Goal: Task Accomplishment & Management: Use online tool/utility

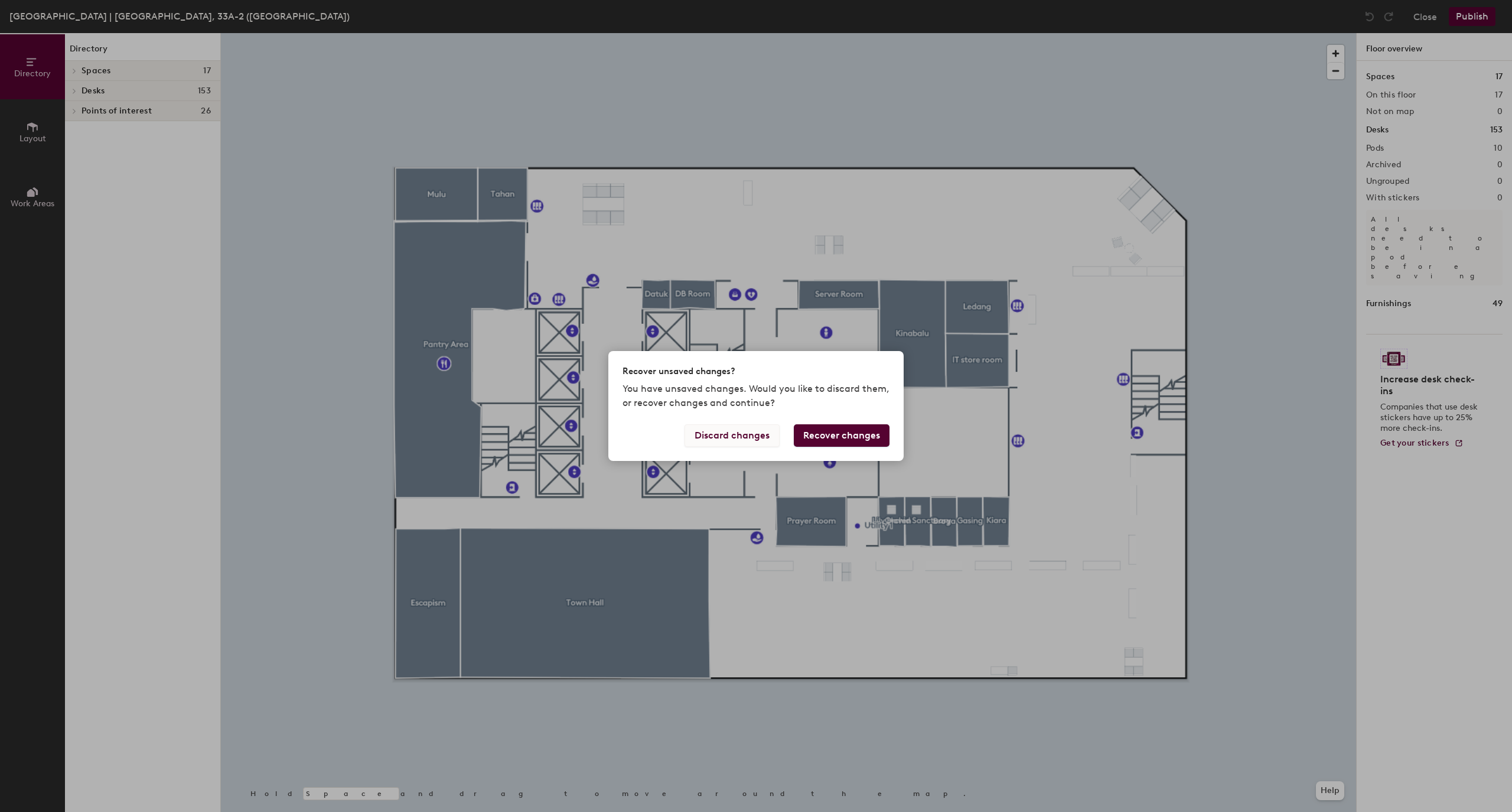
click at [742, 433] on button "Discard changes" at bounding box center [732, 435] width 95 height 22
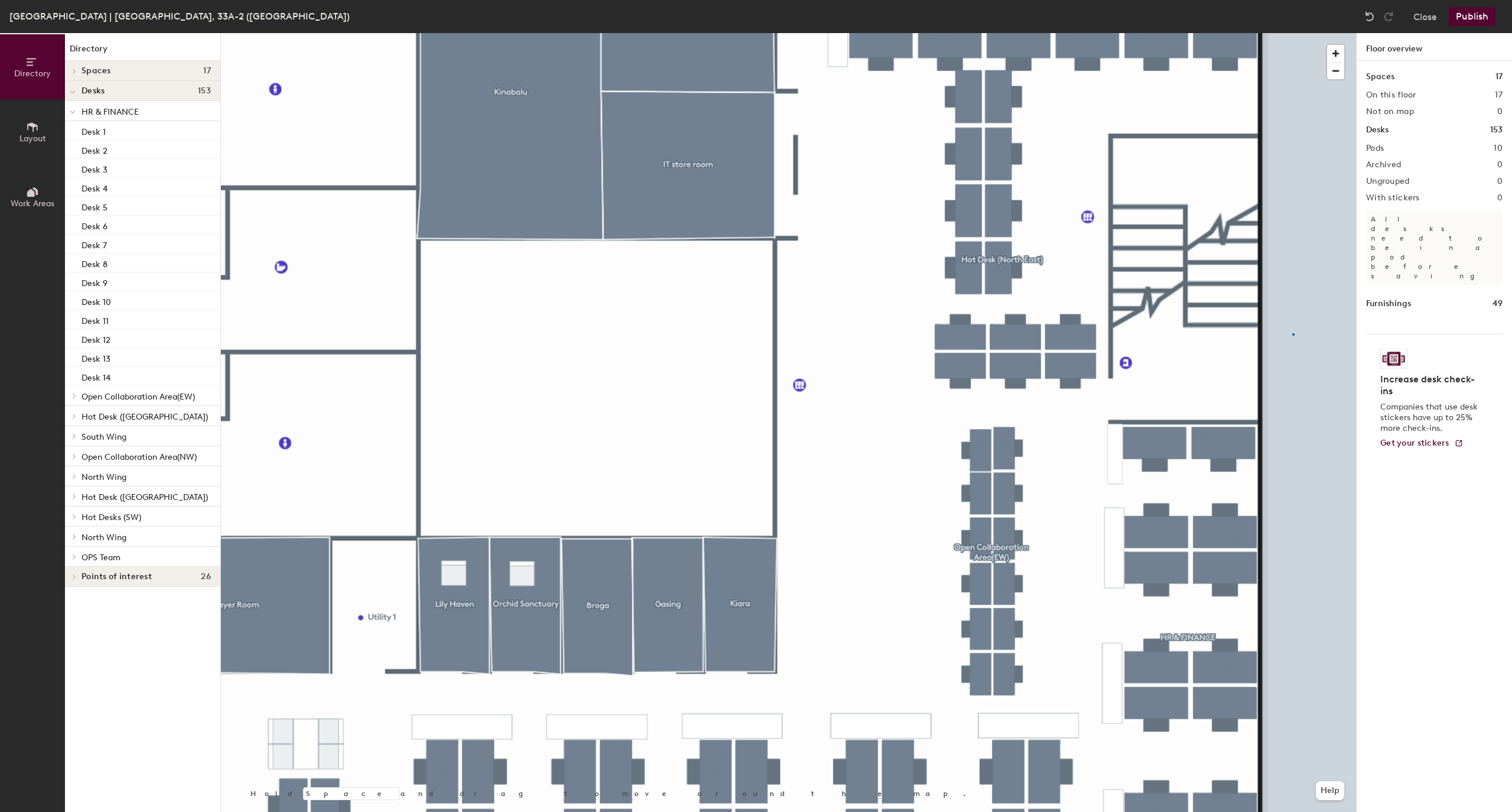
click at [1292, 33] on div at bounding box center [788, 33] width 1135 height 0
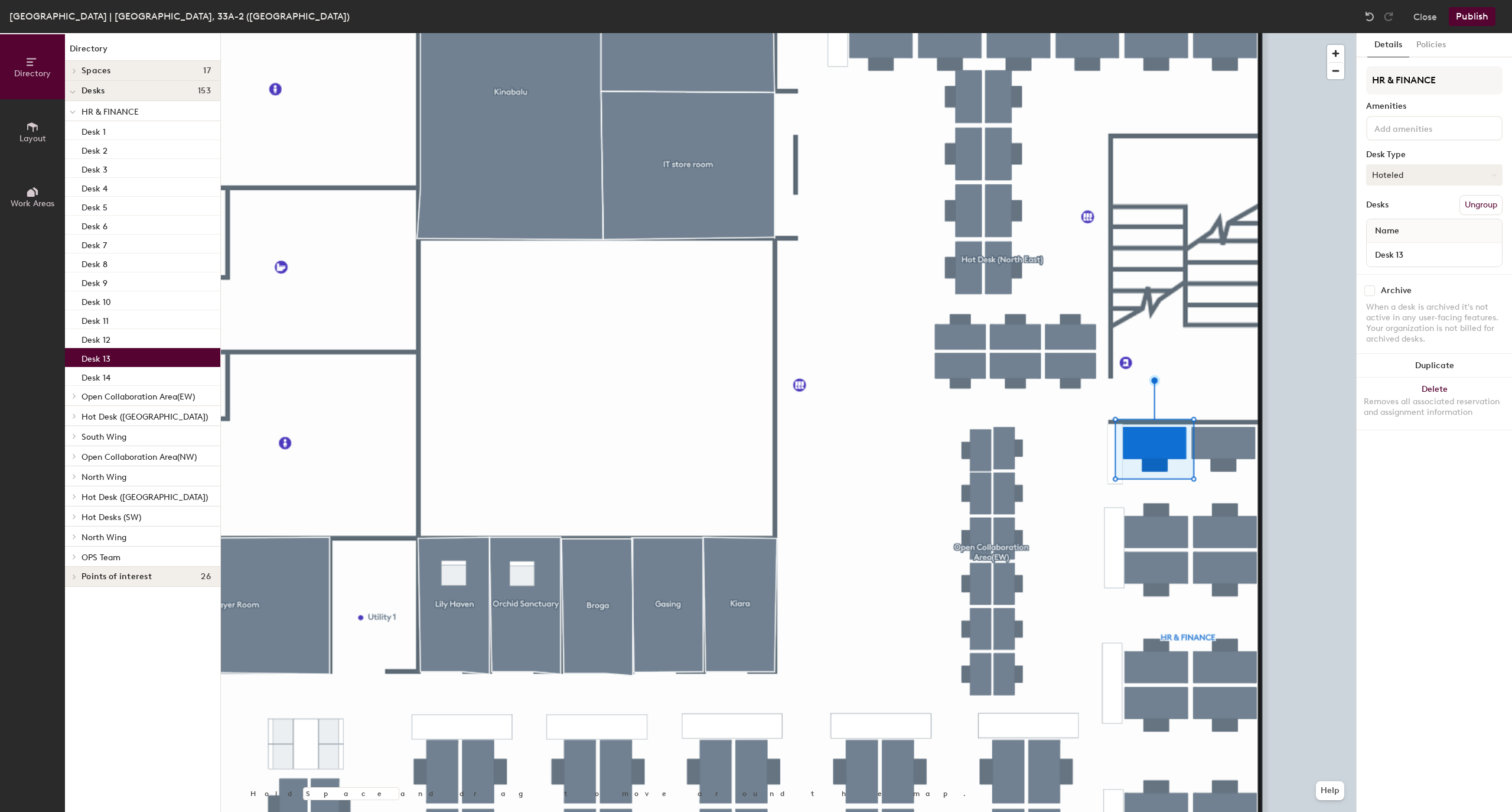
click at [1446, 167] on button "Hoteled" at bounding box center [1434, 174] width 136 height 21
click at [1409, 204] on div "Assigned" at bounding box center [1426, 212] width 118 height 18
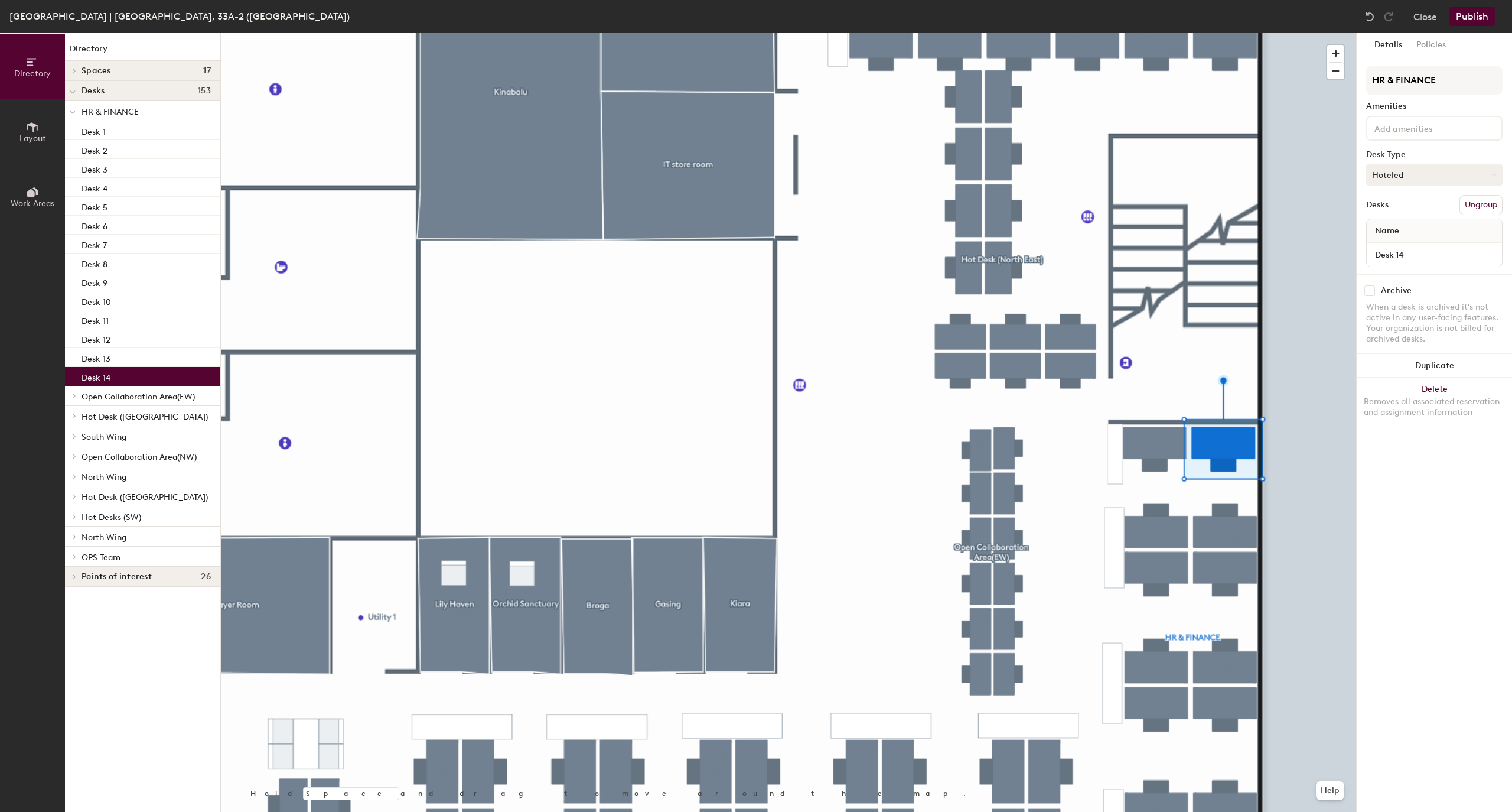
click at [1402, 180] on button "Hoteled" at bounding box center [1434, 174] width 136 height 21
click at [1396, 203] on div "Assigned" at bounding box center [1426, 212] width 118 height 18
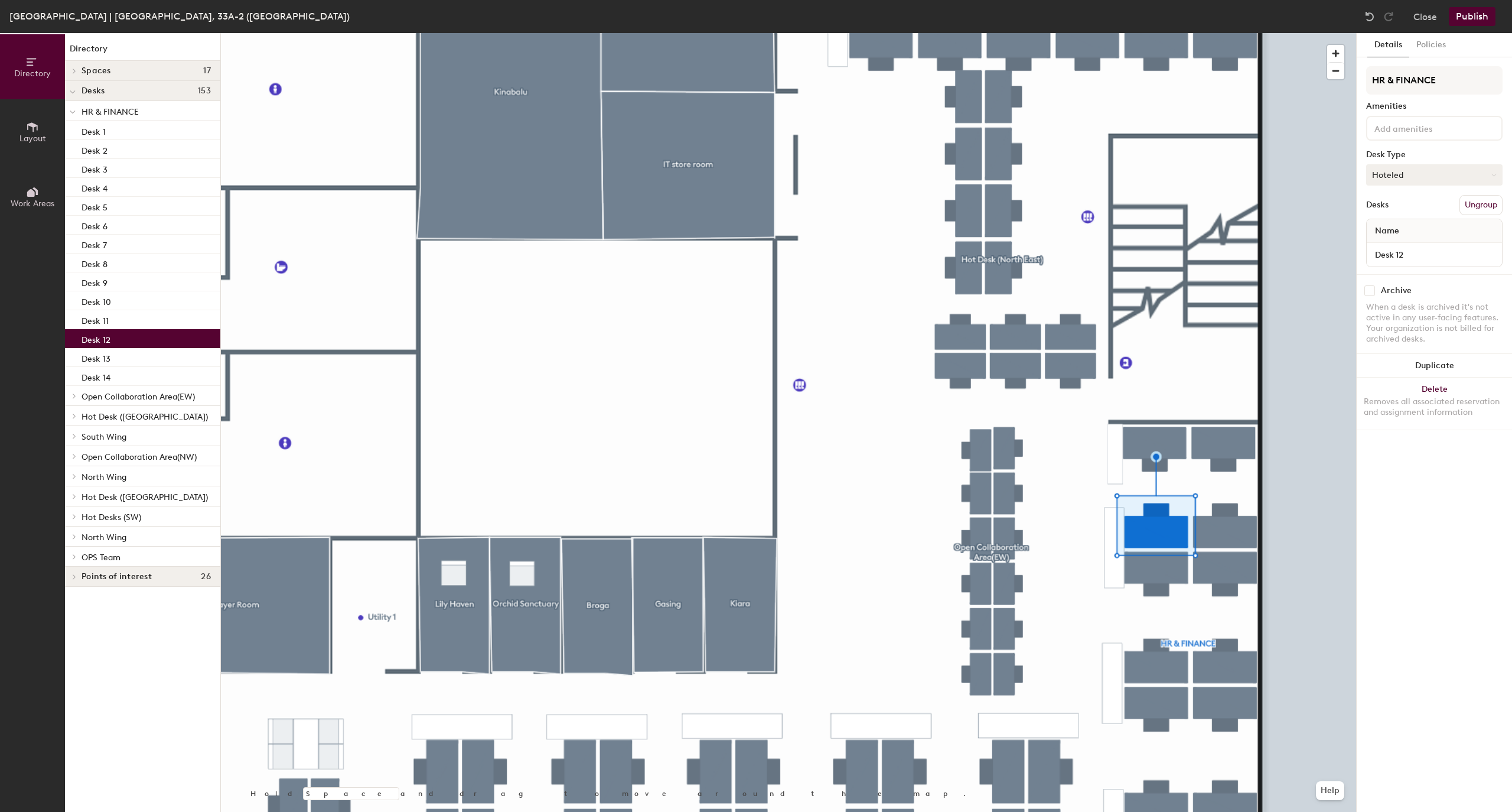
click at [1412, 173] on button "Hoteled" at bounding box center [1434, 174] width 136 height 21
click at [1404, 213] on div "Assigned" at bounding box center [1426, 212] width 118 height 18
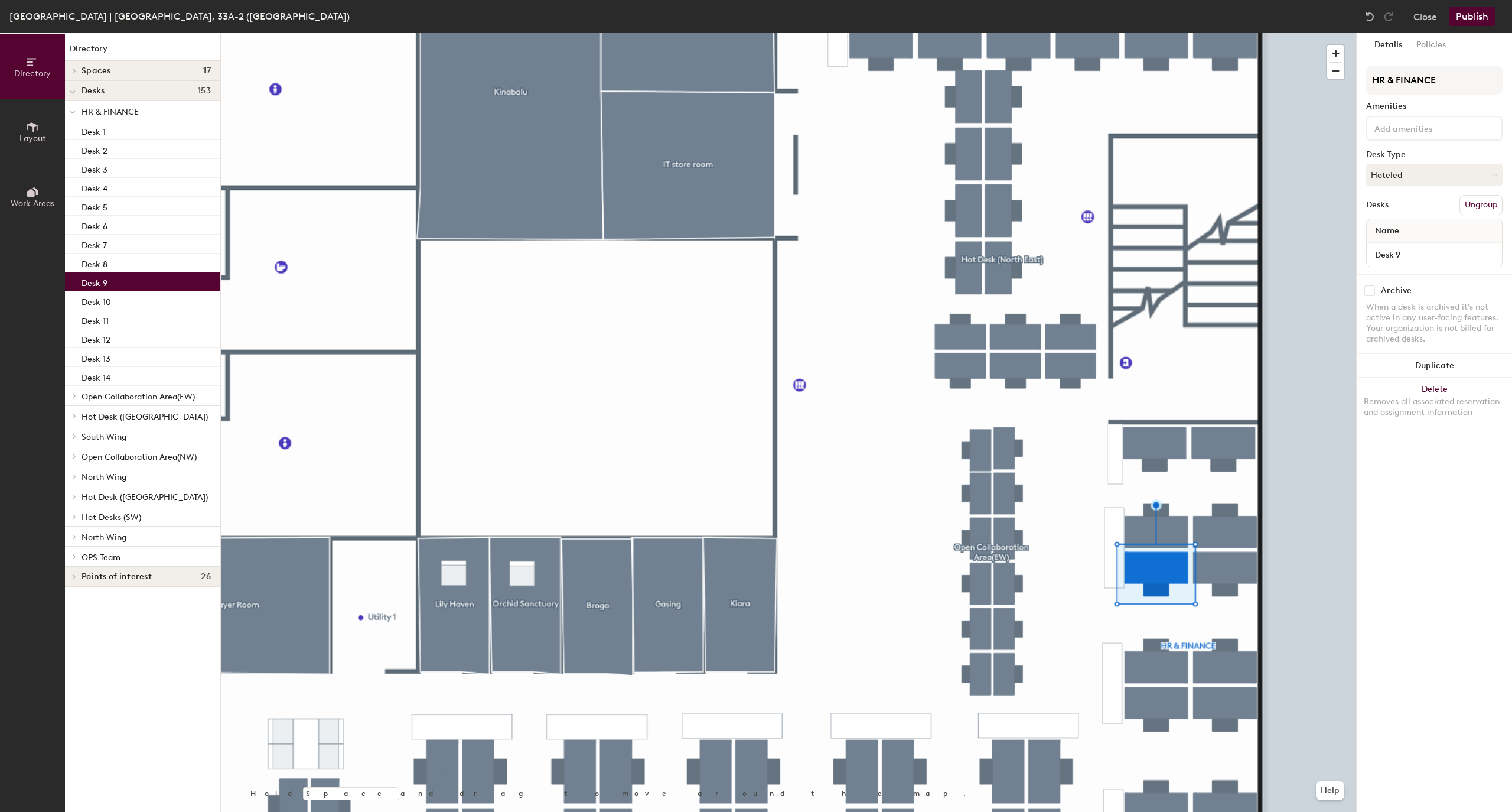
click at [1439, 161] on div "HR & FINANCE Amenities Desk Type Hoteled Desks Ungroup Name Desk 9" at bounding box center [1434, 170] width 136 height 208
click at [1424, 183] on button "Hoteled" at bounding box center [1434, 174] width 136 height 21
click at [1399, 203] on div "Assigned" at bounding box center [1426, 212] width 118 height 18
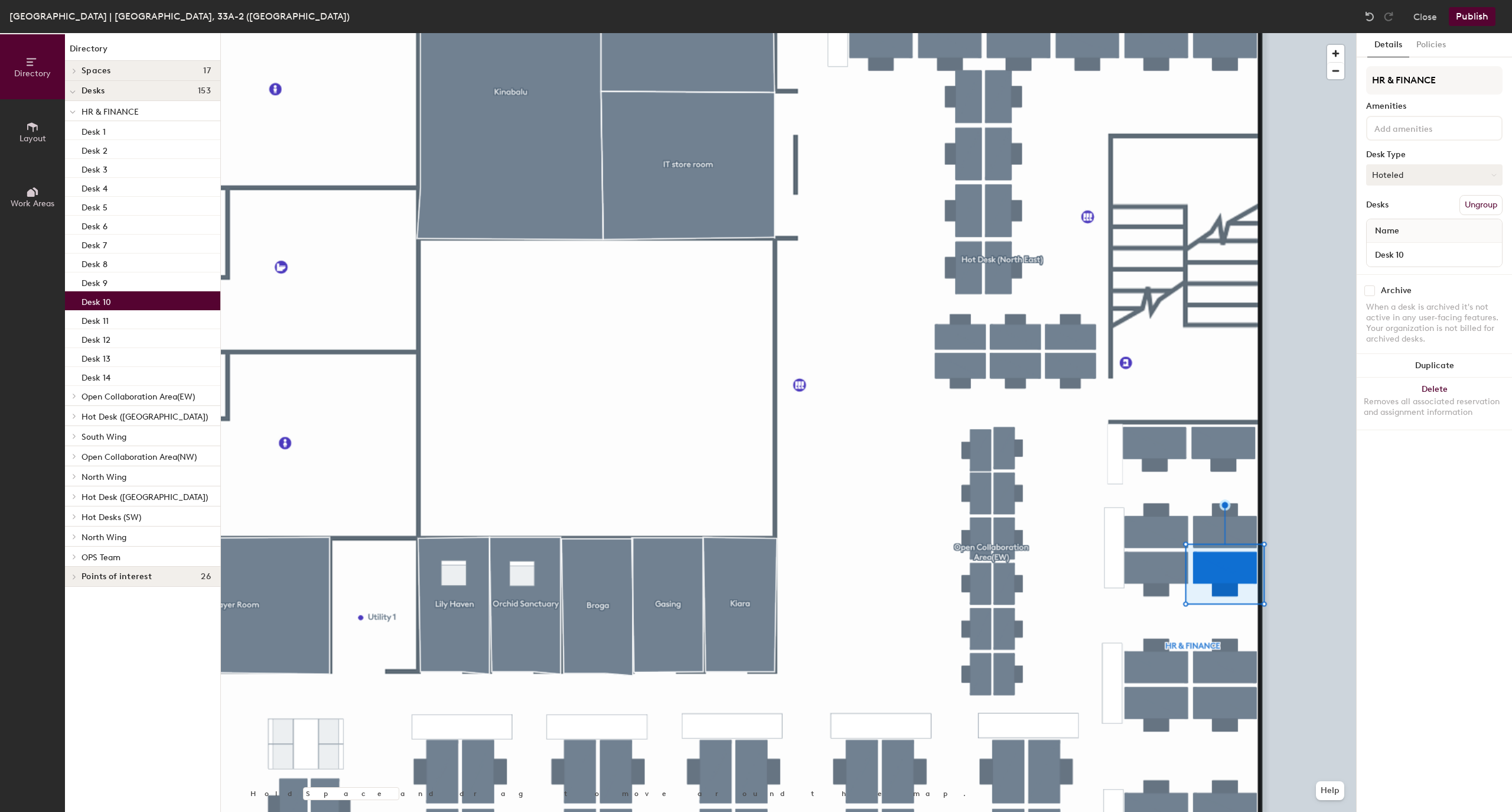
click at [1409, 170] on button "Hoteled" at bounding box center [1434, 174] width 136 height 21
click at [1396, 207] on div "Assigned" at bounding box center [1426, 212] width 118 height 18
click at [1408, 249] on input "Desk 10" at bounding box center [1434, 254] width 131 height 17
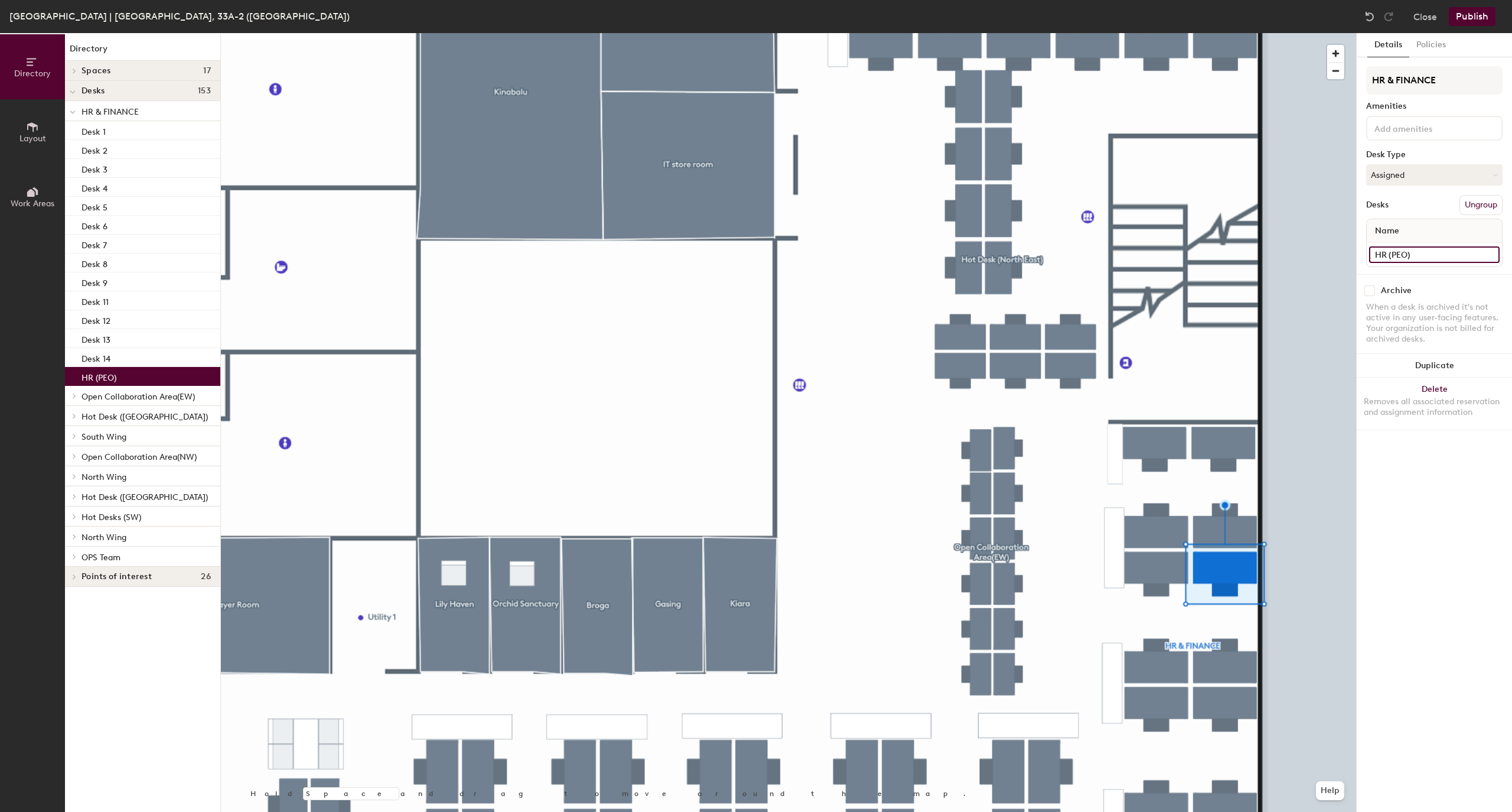
type input "HR (PEO)"
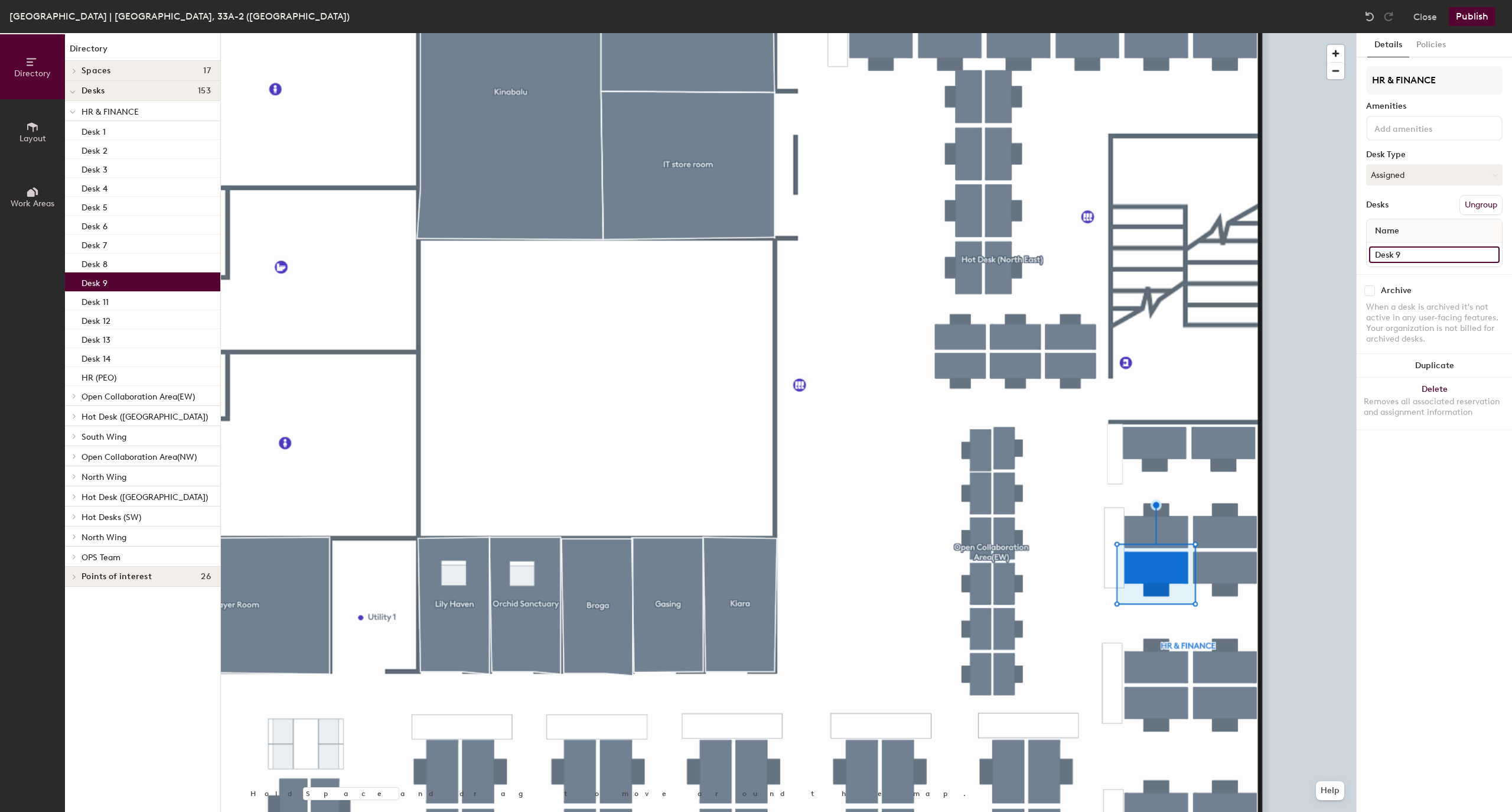
click at [1421, 254] on input "Desk 9" at bounding box center [1434, 254] width 131 height 17
type input "HR (Peo)"
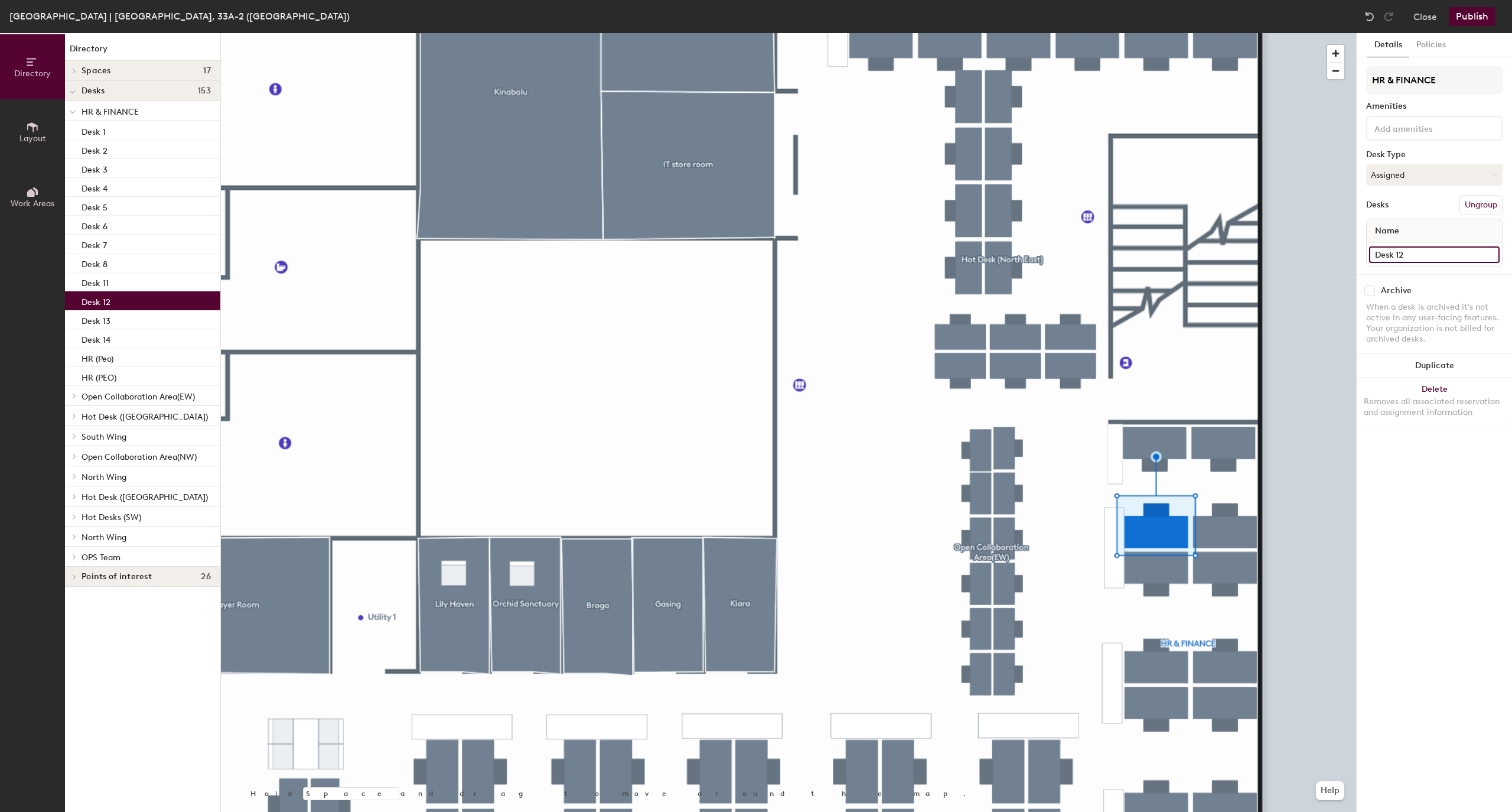
click at [1402, 246] on input "Desk 12" at bounding box center [1434, 254] width 131 height 17
type input "HR(Peo)"
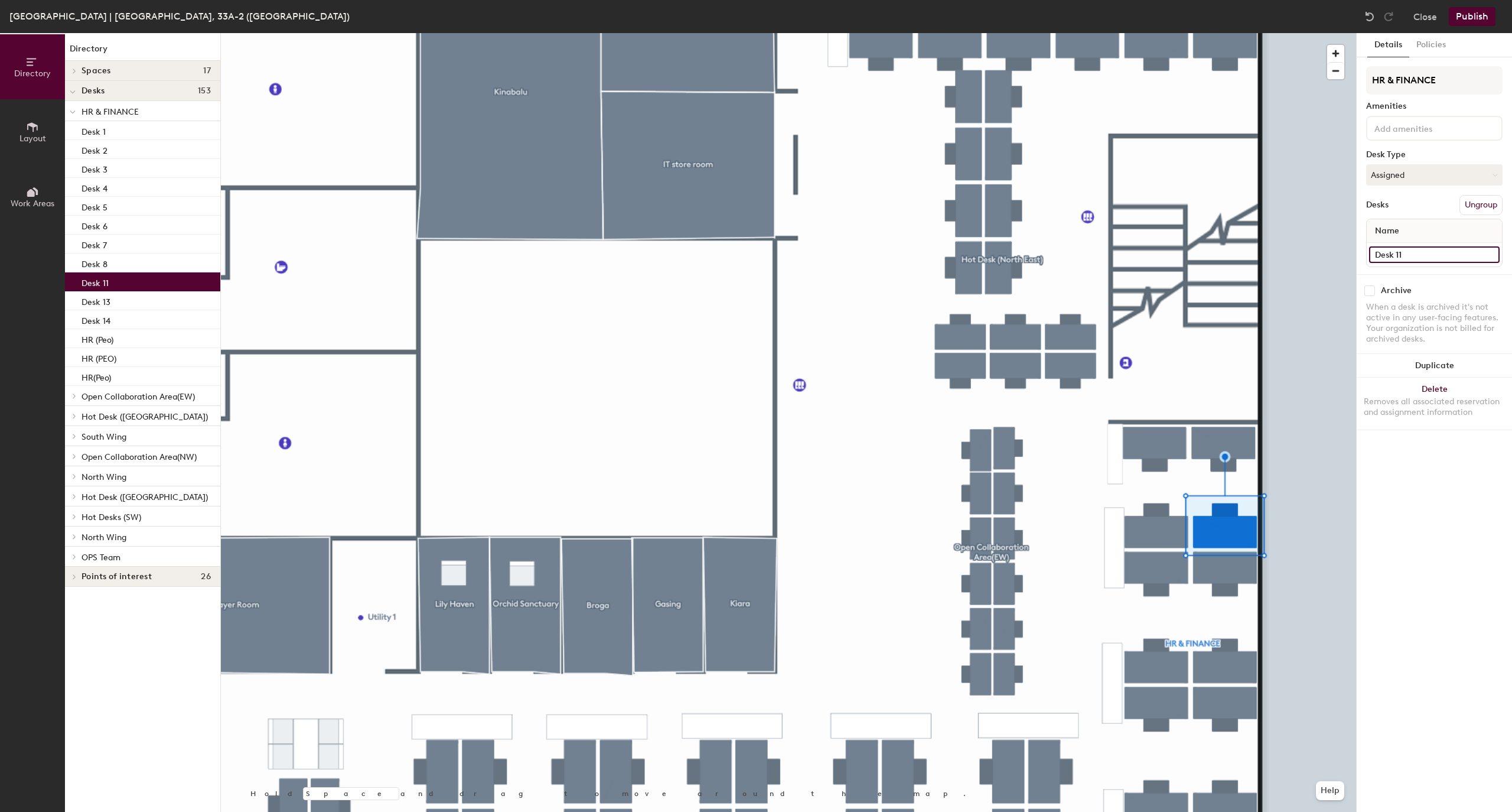
click at [1402, 259] on input "Desk 11" at bounding box center [1434, 254] width 131 height 17
click at [1414, 255] on input "HR (" at bounding box center [1434, 254] width 131 height 17
type input "HR (Peo)"
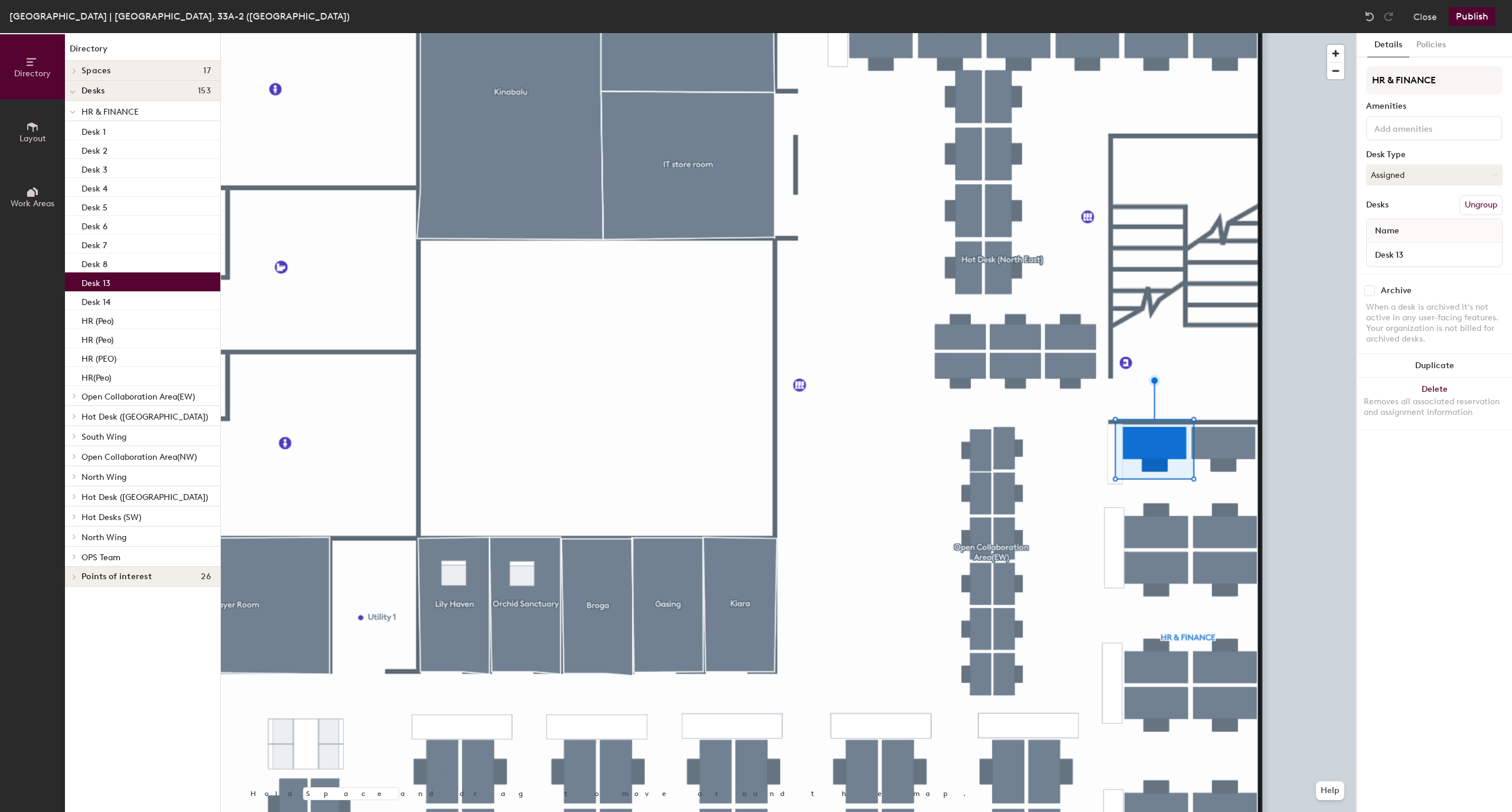
click at [1452, 238] on div "Name" at bounding box center [1434, 231] width 135 height 24
click at [1448, 249] on input "Desk 13" at bounding box center [1434, 254] width 131 height 17
type input "HR (peo)"
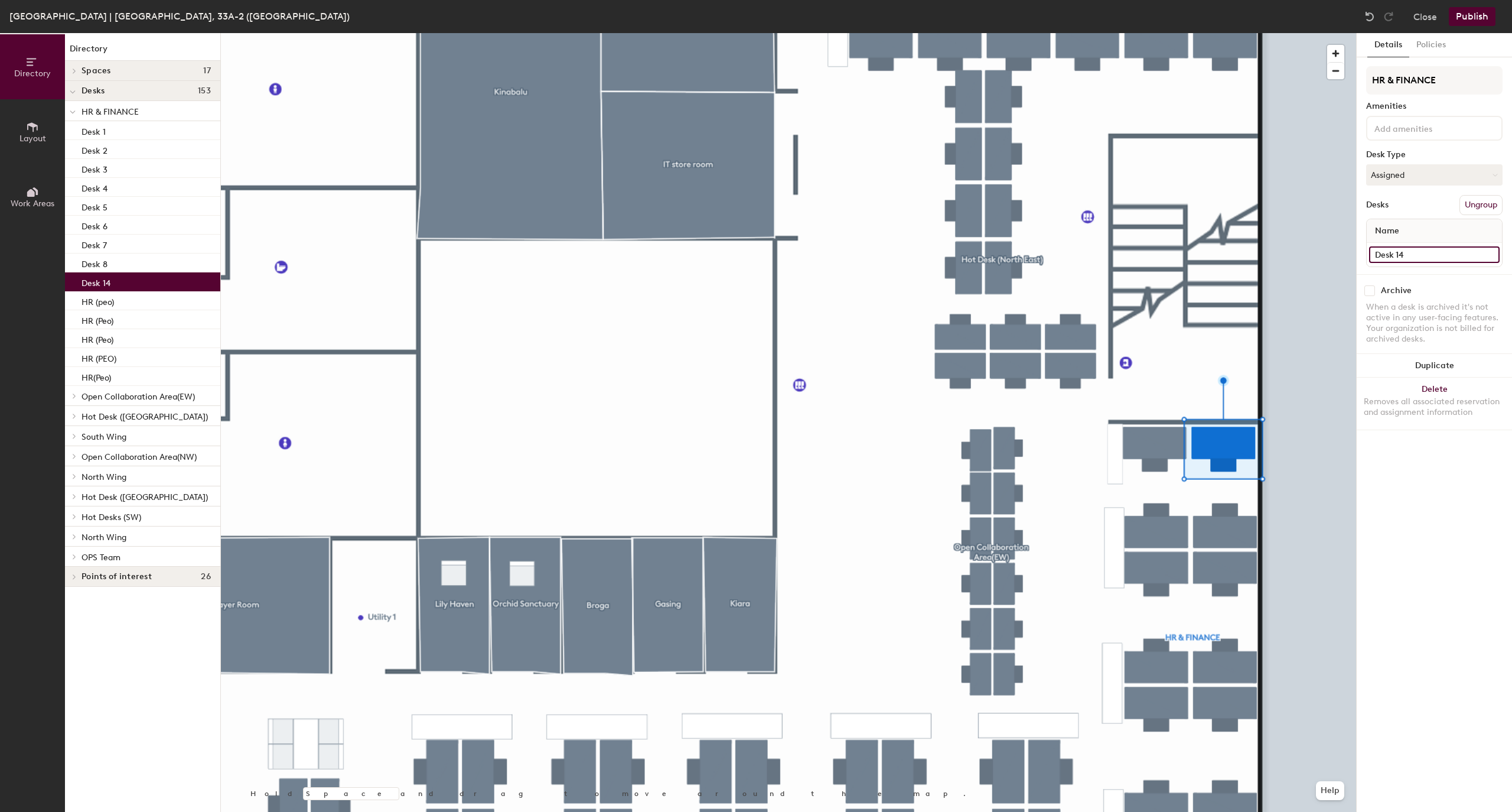
click at [1439, 255] on input "Desk 14" at bounding box center [1434, 254] width 131 height 17
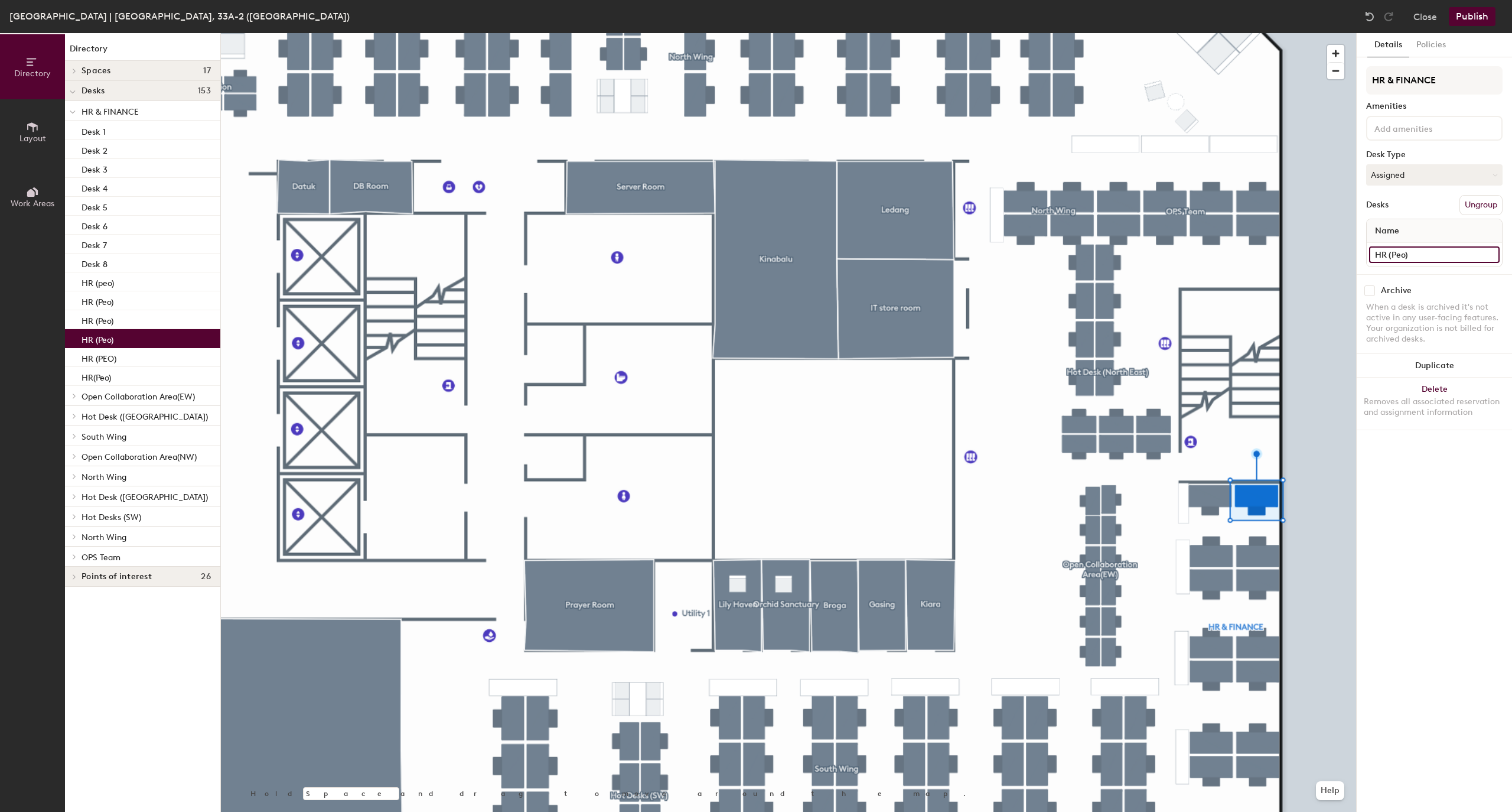
type input "HR (Peo)"
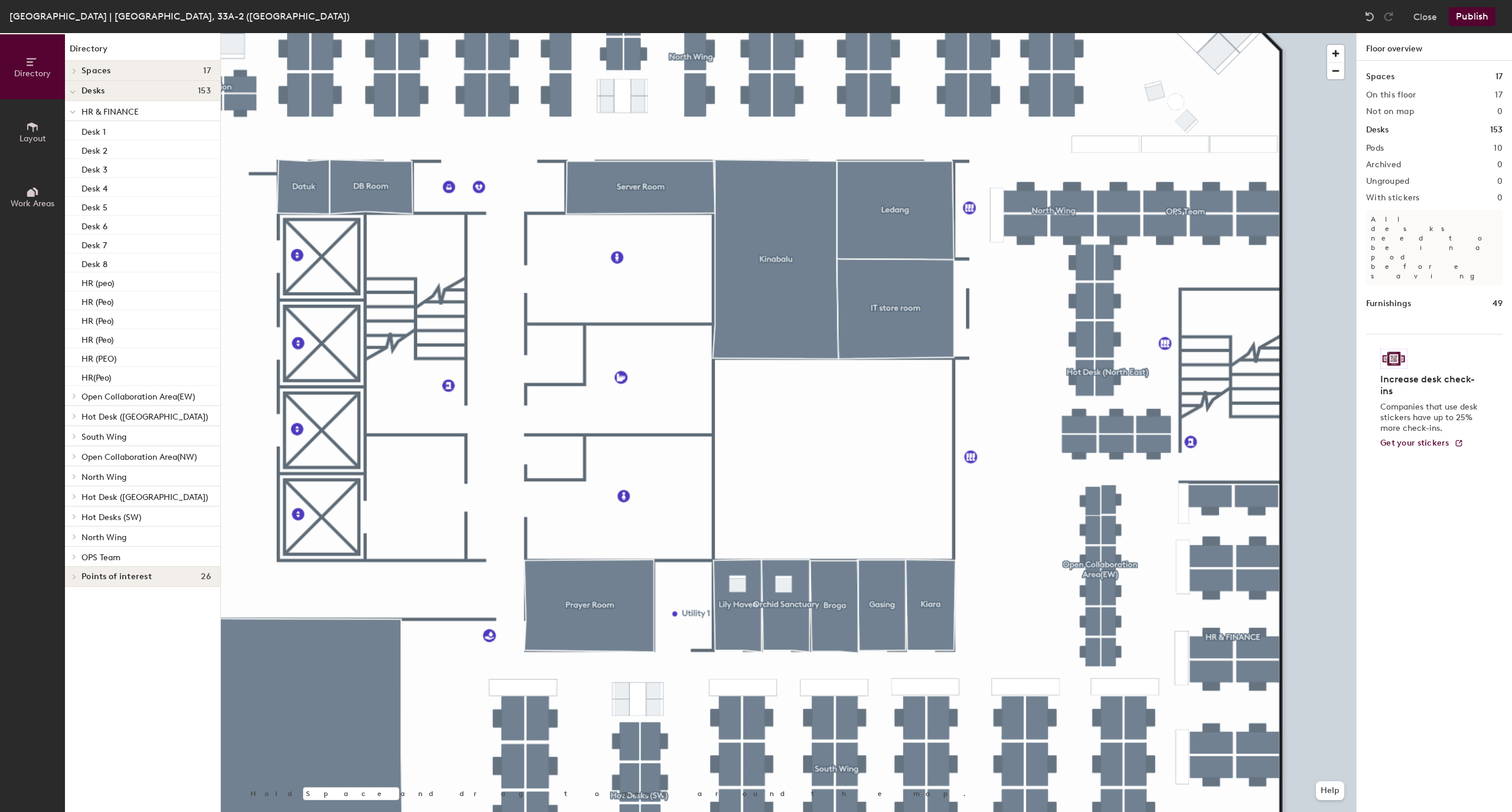
click at [1477, 13] on button "Publish" at bounding box center [1472, 17] width 47 height 19
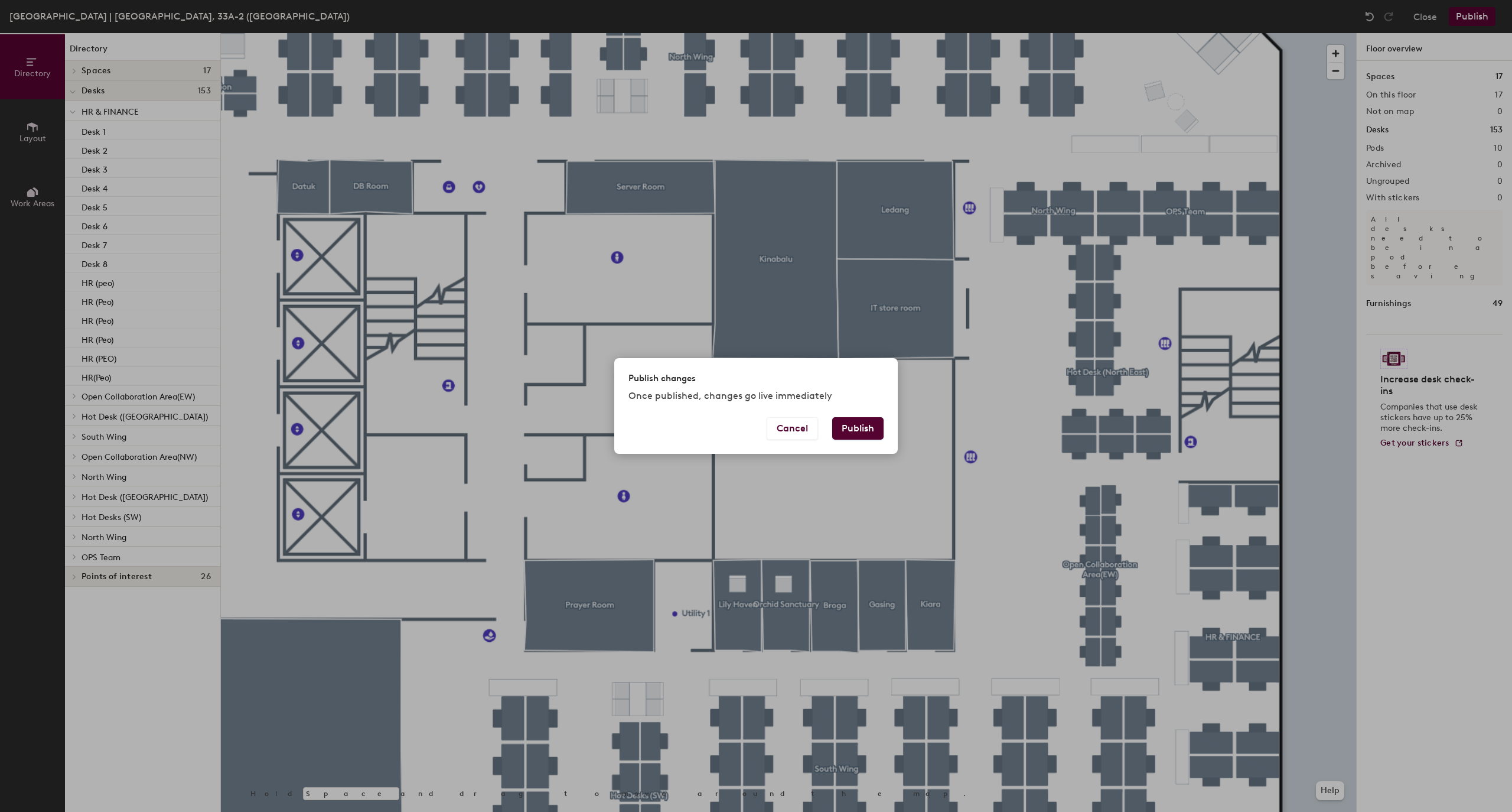
click at [872, 426] on button "Publish" at bounding box center [858, 428] width 51 height 22
